Goal: Information Seeking & Learning: Learn about a topic

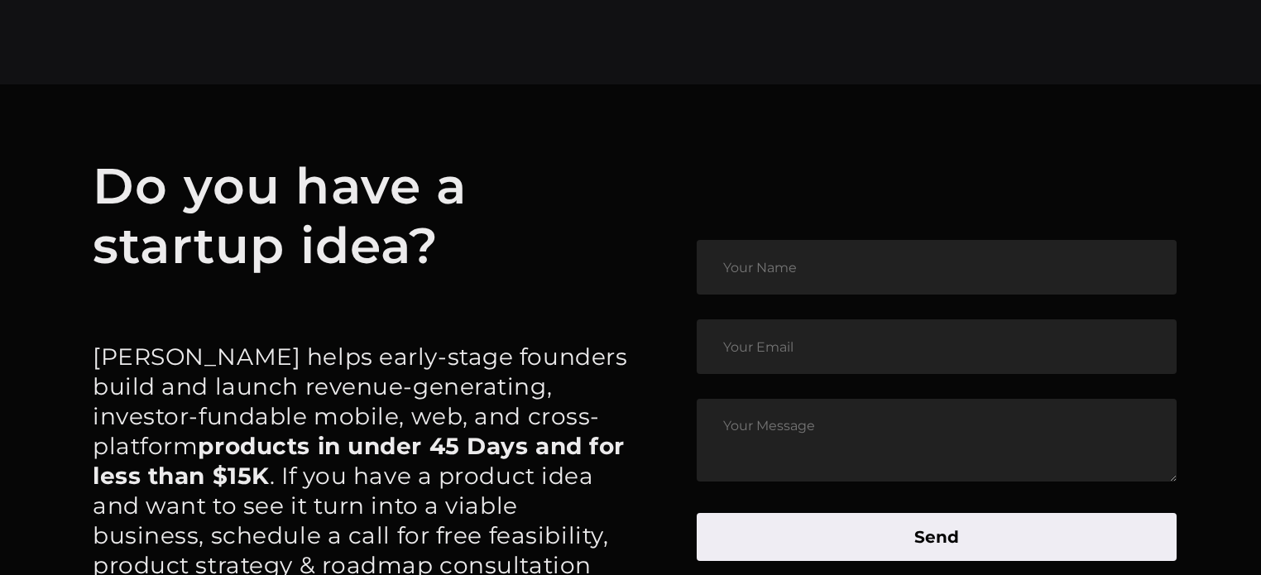
scroll to position [7634, 0]
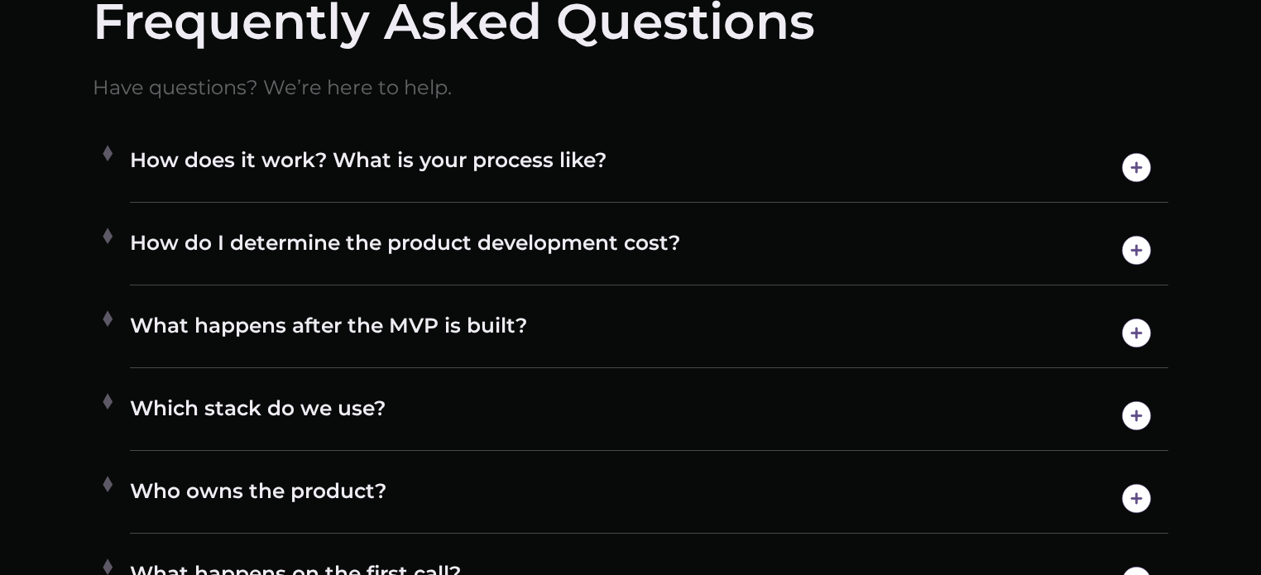
scroll to position [8426, 0]
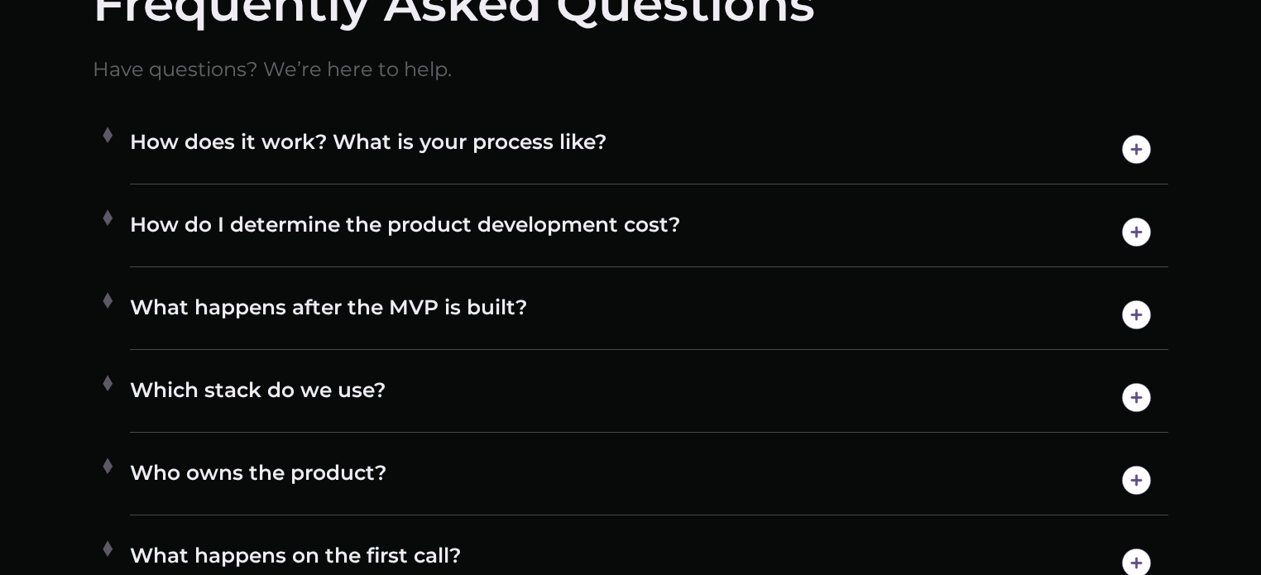
click at [410, 170] on h4 "How does it work? What is your process like?" at bounding box center [649, 149] width 1039 height 42
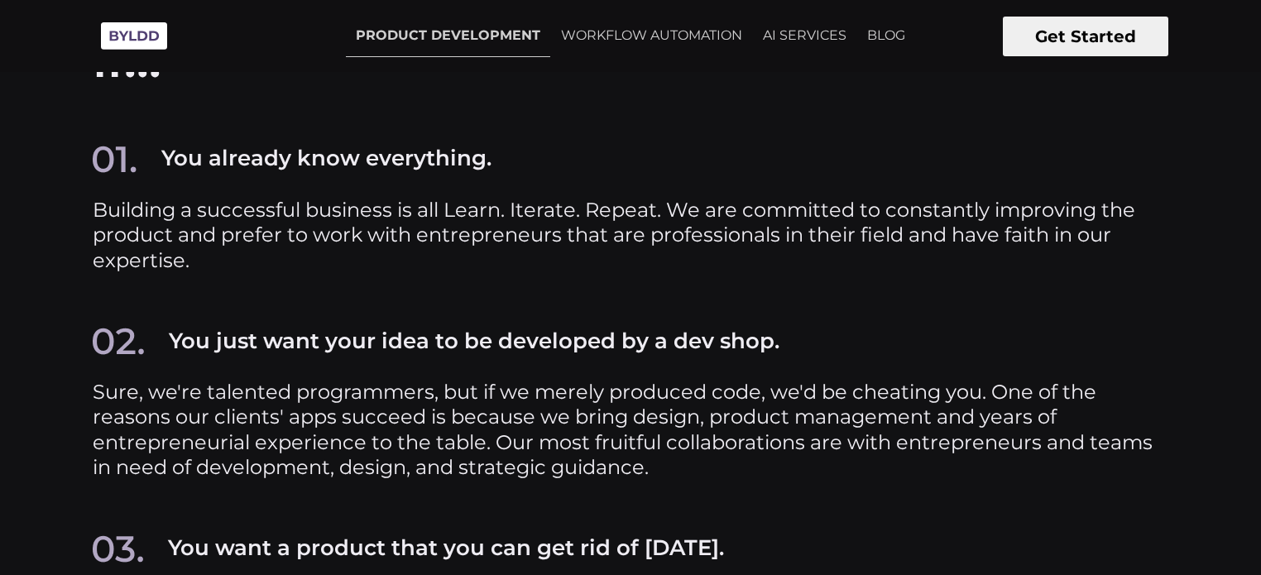
scroll to position [6932, 0]
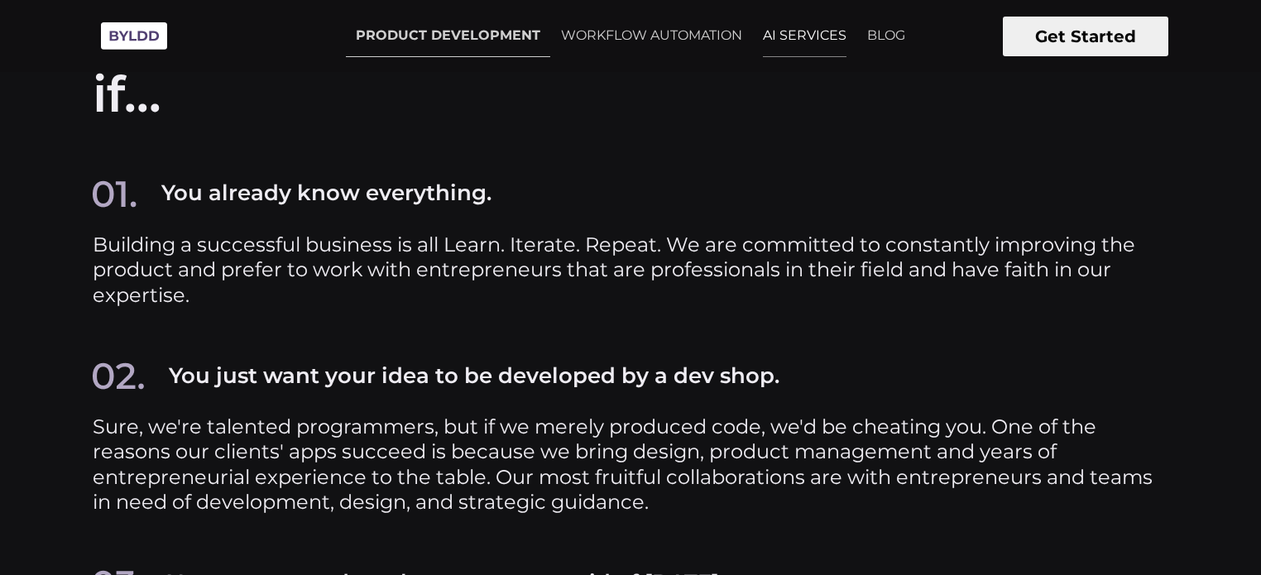
click at [775, 29] on link "AI SERVICES" at bounding box center [804, 35] width 103 height 41
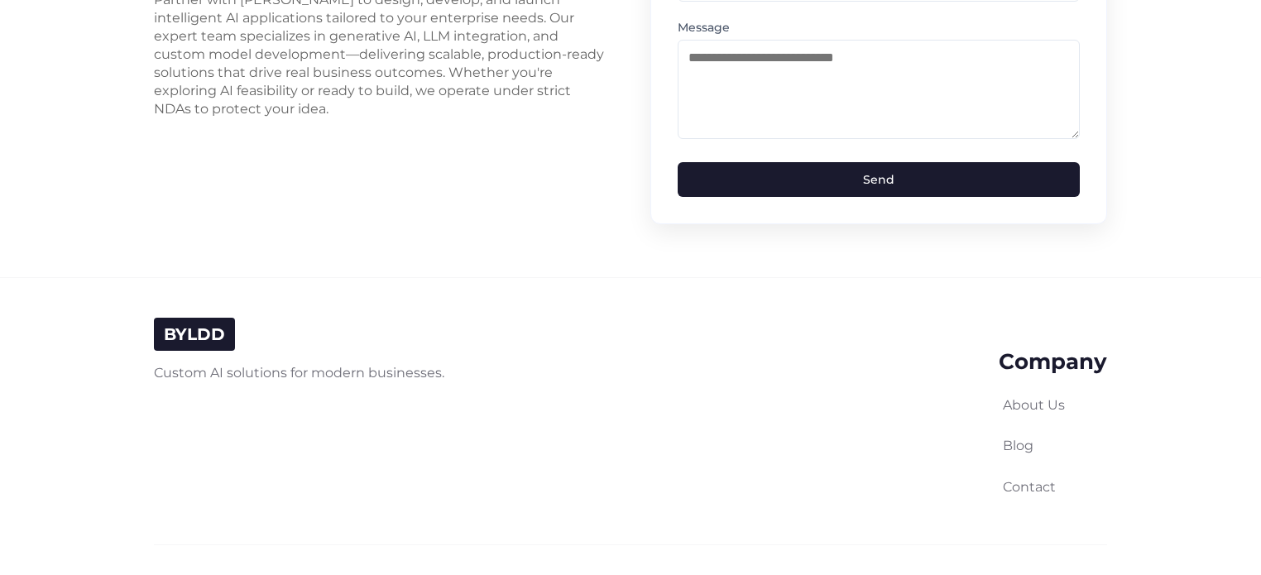
scroll to position [4312, 0]
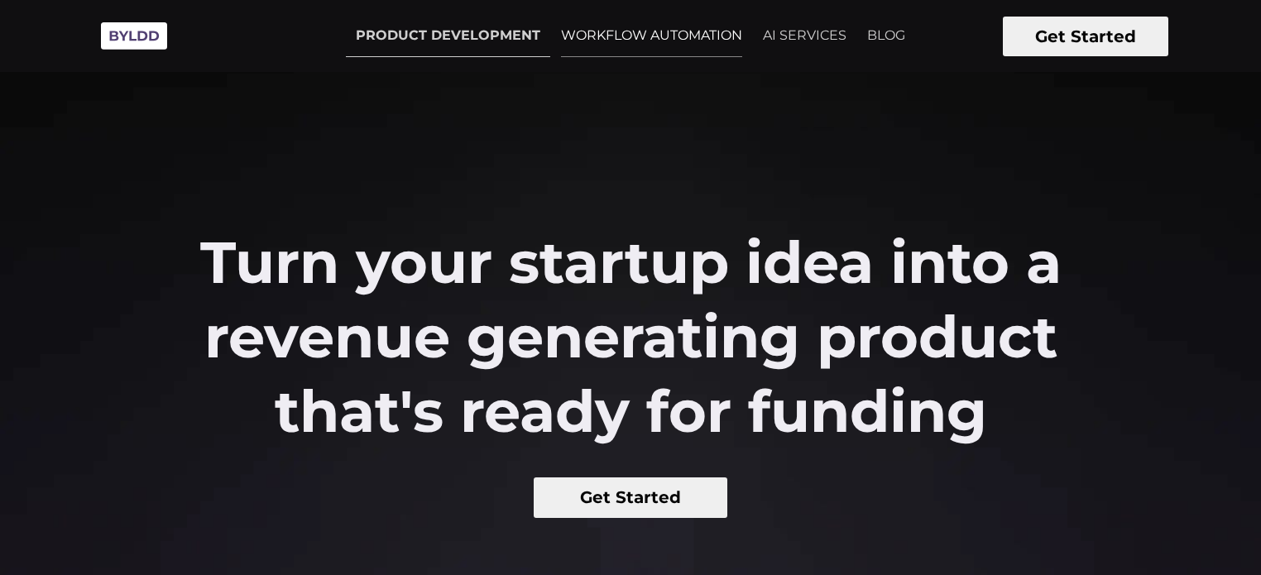
click at [675, 31] on link "WORKFLOW AUTOMATION" at bounding box center [651, 35] width 201 height 41
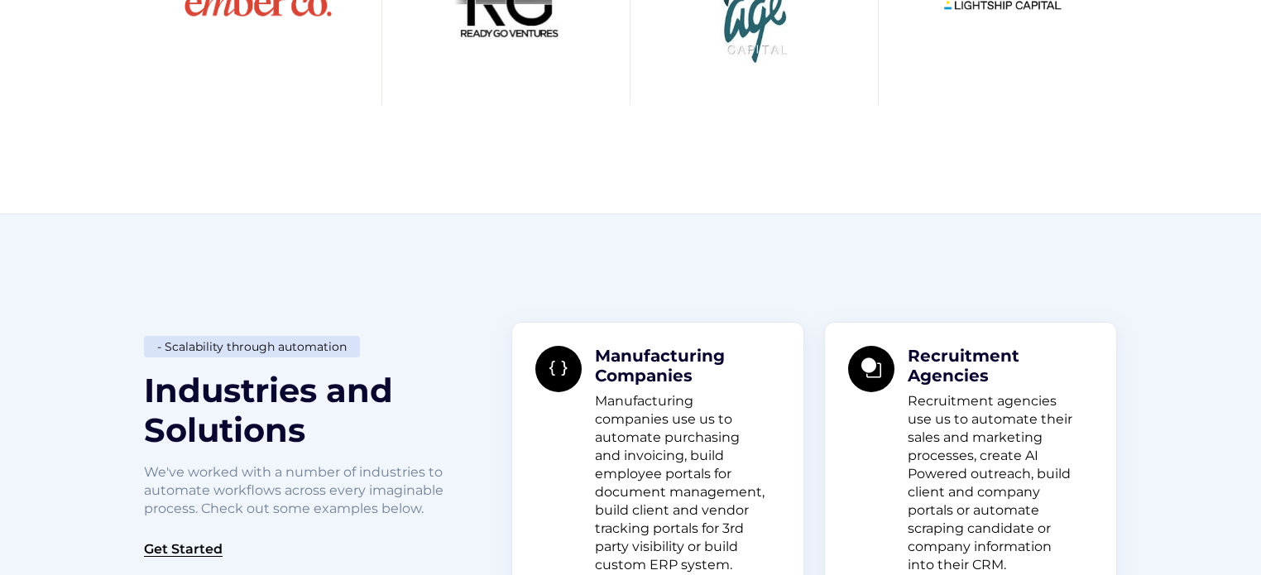
scroll to position [1178, 0]
